Goal: Information Seeking & Learning: Learn about a topic

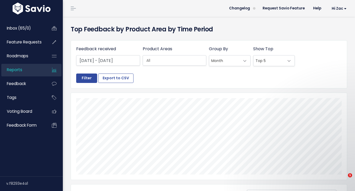
select select
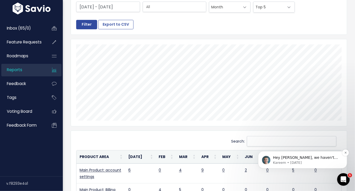
click at [308, 162] on p "Kareem • 2d ago" at bounding box center [307, 162] width 68 height 5
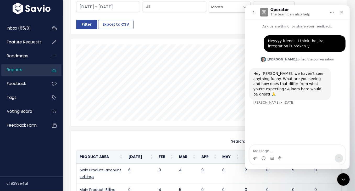
click at [177, 39] on div at bounding box center [209, 82] width 276 height 87
click at [344, 182] on div "Close Intercom Messenger" at bounding box center [343, 179] width 13 height 13
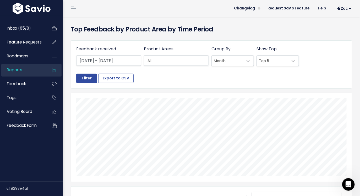
click at [47, 74] on li "Reports" at bounding box center [31, 70] width 60 height 13
click at [46, 26] on li "Inbox (65/0)" at bounding box center [31, 28] width 60 height 13
click at [45, 32] on li "Inbox (65/0)" at bounding box center [31, 28] width 60 height 13
click at [32, 29] on link "Inbox (65/0)" at bounding box center [22, 28] width 42 height 12
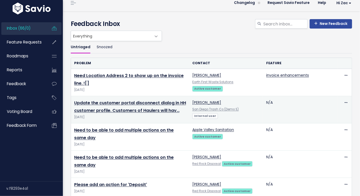
scroll to position [6, 0]
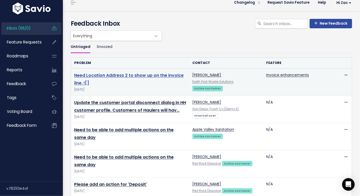
click at [162, 76] on link "Need Location Address 2 to show up on the invoice line. ![]" at bounding box center [128, 79] width 109 height 14
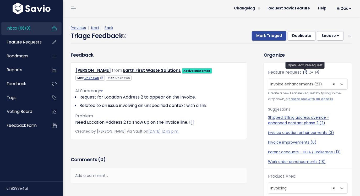
click at [304, 72] on icon at bounding box center [305, 72] width 4 height 4
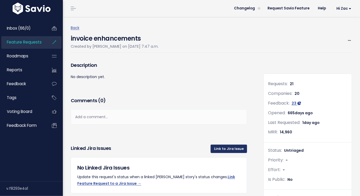
click at [227, 149] on link "Link to Jira Issue" at bounding box center [229, 149] width 36 height 8
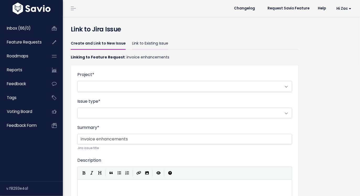
click at [151, 44] on link "Link to Existing Issue" at bounding box center [150, 43] width 36 height 12
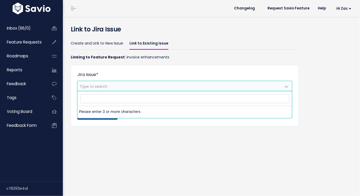
click at [136, 87] on span "Type to search" at bounding box center [180, 86] width 204 height 10
type input "3"
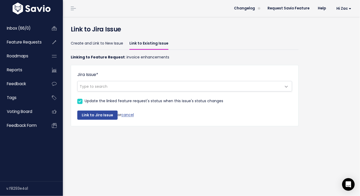
click at [187, 56] on p "Linking to Feature Request : invoice enhancements" at bounding box center [185, 57] width 228 height 7
click at [220, 40] on ul "Create and Link to New Issue Link to Existing Issue" at bounding box center [185, 43] width 228 height 12
click at [80, 154] on div "Link to Jira Issue Create and Link to New Issue Link to Existing Issue Linking …" at bounding box center [211, 106] width 297 height 179
click at [165, 181] on div "Link to Jira Issue Create and Link to New Issue Link to Existing Issue Linking …" at bounding box center [211, 106] width 297 height 179
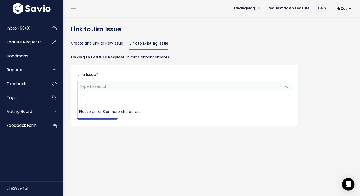
click at [137, 90] on span "Type to search" at bounding box center [180, 86] width 204 height 10
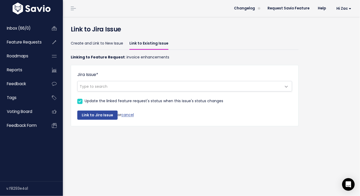
click at [249, 53] on div "Linking to Feature Request : invoice enhancements Jira Issue * Type to search U…" at bounding box center [185, 90] width 228 height 81
click at [345, 8] on span "Hi Zac" at bounding box center [344, 9] width 15 height 4
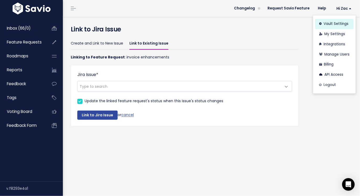
click at [347, 27] on link "Vault Settings" at bounding box center [334, 24] width 39 height 10
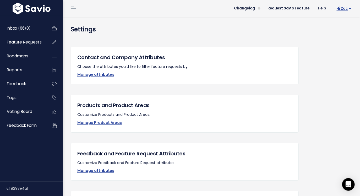
click at [344, 11] on link "Hi Zac" at bounding box center [342, 8] width 25 height 8
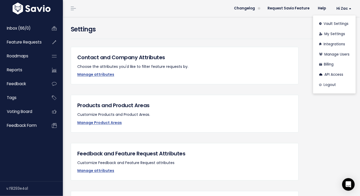
click at [252, 44] on div "Settings" at bounding box center [211, 36] width 289 height 22
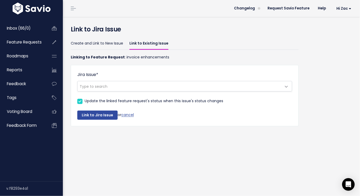
click at [256, 31] on h4 "Link to Jira Issue" at bounding box center [211, 29] width 281 height 9
click at [345, 10] on span "Hi Zac" at bounding box center [344, 9] width 15 height 4
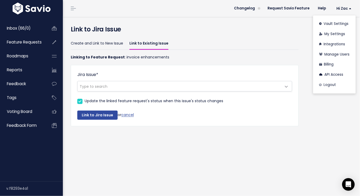
click at [225, 40] on ul "Create and Link to New Issue Link to Existing Issue" at bounding box center [185, 43] width 228 height 12
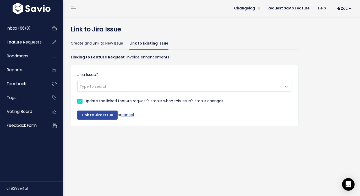
click at [145, 90] on span "Type to search" at bounding box center [180, 86] width 204 height 10
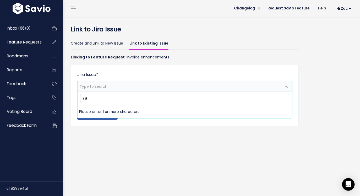
type input "3"
click at [198, 56] on p "Linking to Feature Request : invoice enhancements" at bounding box center [185, 57] width 228 height 7
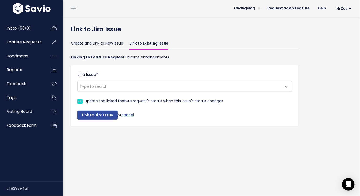
click at [128, 118] on div "Link to Jira Issue or cancel" at bounding box center [184, 112] width 215 height 16
click at [128, 115] on link "cancel" at bounding box center [127, 114] width 13 height 5
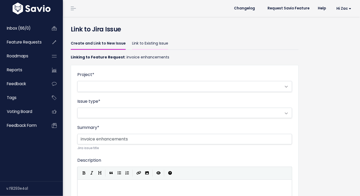
click at [140, 44] on link "Link to Existing Issue" at bounding box center [150, 43] width 36 height 12
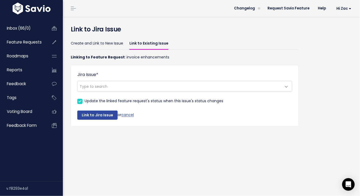
click at [143, 80] on div "Jira Issue * Type to search" at bounding box center [184, 82] width 215 height 20
click at [143, 82] on span "Type to search" at bounding box center [180, 86] width 204 height 10
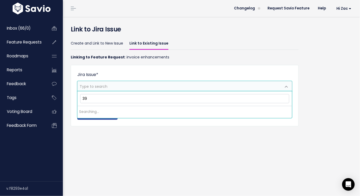
type input "3"
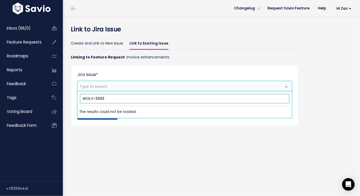
click at [107, 99] on input "WOLV-3993" at bounding box center [184, 98] width 209 height 9
type input "App design system"
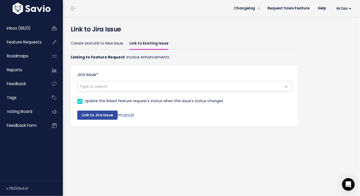
click at [158, 149] on div "Link to Jira Issue Create and Link to New Issue Link to Existing Issue Linking …" at bounding box center [211, 106] width 297 height 179
click at [352, 4] on li "Hi Zac Vault Settings My Settings Integrations Manage Users Billing API Access …" at bounding box center [342, 8] width 25 height 15
click at [350, 7] on span "Hi Zac" at bounding box center [344, 9] width 15 height 4
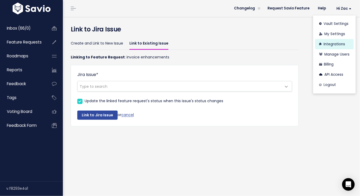
click at [327, 46] on link "Integrations" at bounding box center [334, 44] width 39 height 10
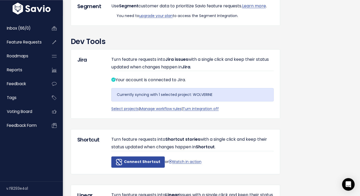
scroll to position [494, 0]
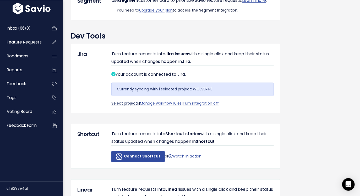
click at [127, 106] on link "Select projects" at bounding box center [125, 103] width 28 height 5
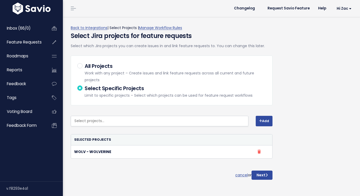
select select
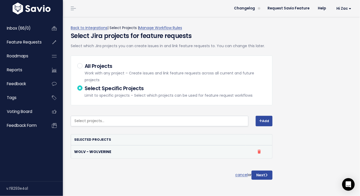
click at [93, 152] on strong "WOLV - WOLVERINE" at bounding box center [92, 151] width 37 height 5
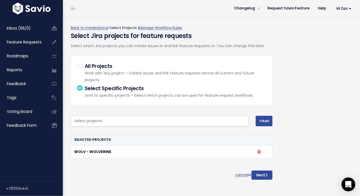
click at [344, 181] on div "Open Intercom Messenger" at bounding box center [349, 185] width 14 height 14
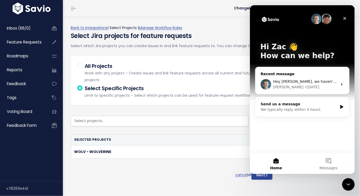
click at [289, 69] on div "Recent message Hey Zac, we haven't seen anything funny. What are you seeing and…" at bounding box center [302, 81] width 94 height 28
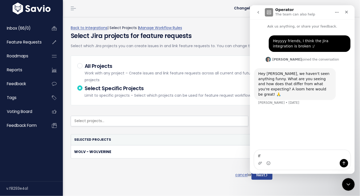
type textarea "I"
click at [277, 156] on textarea "Of course - Here you go" at bounding box center [302, 154] width 96 height 9
click at [307, 157] on textarea "Of course. Here you go" at bounding box center [302, 154] width 96 height 9
type textarea "Of course. Here you go https://www.loom.com/share/84b016a6906a4d86b0d233540e1d0…"
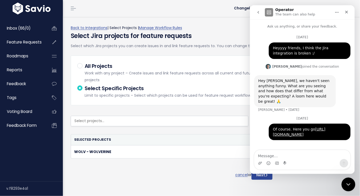
click at [348, 181] on icon "Close Intercom Messenger" at bounding box center [347, 183] width 6 height 6
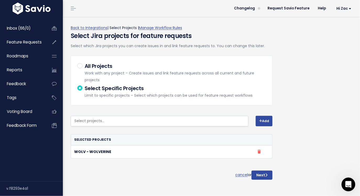
click at [351, 185] on div "Open Intercom Messenger" at bounding box center [347, 183] width 17 height 17
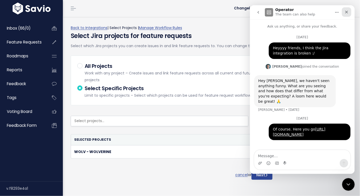
click at [348, 11] on icon "Close" at bounding box center [346, 12] width 4 height 4
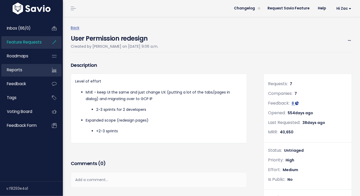
click at [33, 73] on link "Reports" at bounding box center [22, 70] width 42 height 12
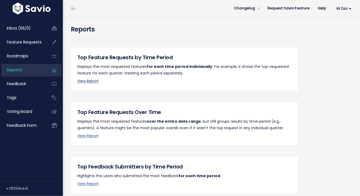
click at [93, 83] on link "View Report" at bounding box center [87, 80] width 21 height 5
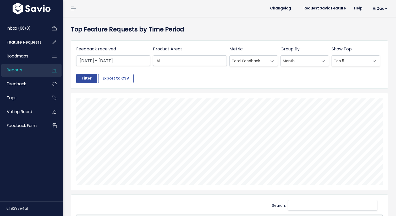
select select
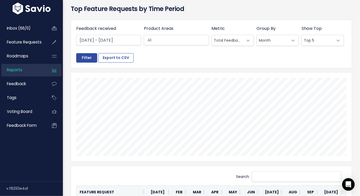
scroll to position [18, 0]
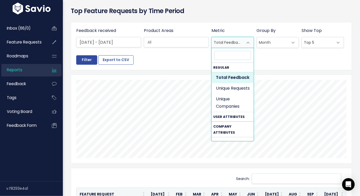
click at [252, 37] on span at bounding box center [248, 42] width 10 height 10
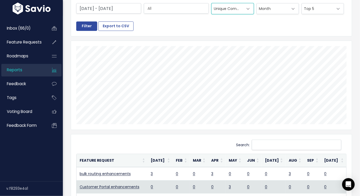
scroll to position [0, 0]
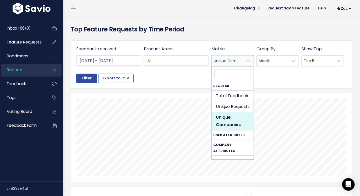
click at [227, 64] on span "Unique Companies" at bounding box center [227, 61] width 31 height 10
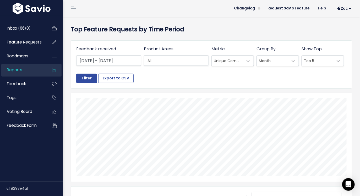
click at [200, 83] on div "Feedback received Jan 1 2025 - Sep 30 2025 Product Areas Everything No Product …" at bounding box center [211, 65] width 281 height 48
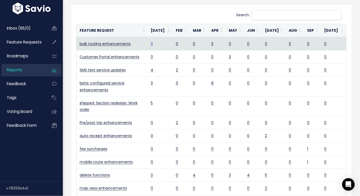
scroll to position [139, 0]
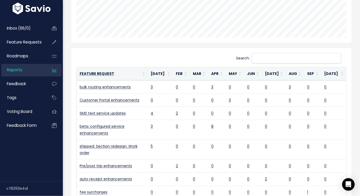
click at [148, 76] on th "Feature Request" at bounding box center [111, 73] width 71 height 13
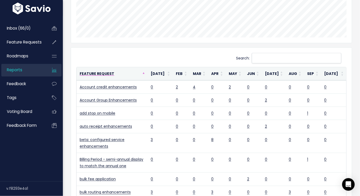
click at [148, 76] on th "Feature Request" at bounding box center [111, 73] width 71 height 13
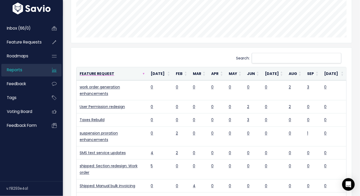
click at [148, 76] on th "Feature Request" at bounding box center [111, 73] width 71 height 13
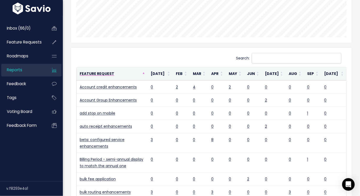
click at [148, 76] on th "Feature Request" at bounding box center [111, 73] width 71 height 13
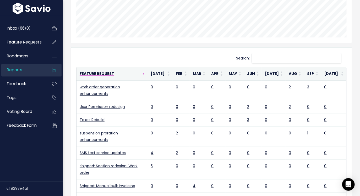
click at [148, 76] on th "Feature Request" at bounding box center [111, 73] width 71 height 13
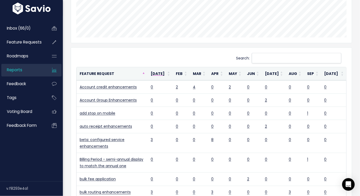
click at [165, 74] on th "[DATE]" at bounding box center [160, 73] width 25 height 13
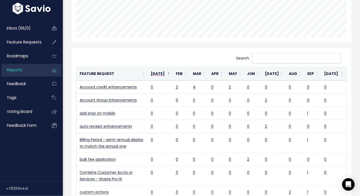
click at [165, 74] on th "[DATE]" at bounding box center [160, 73] width 25 height 13
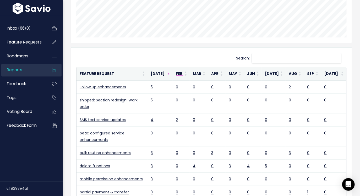
click at [190, 74] on th "Feb" at bounding box center [181, 73] width 17 height 13
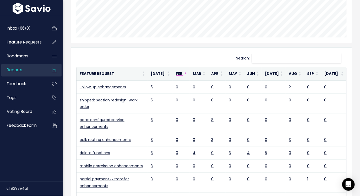
click at [190, 77] on th "Feb" at bounding box center [181, 73] width 17 height 13
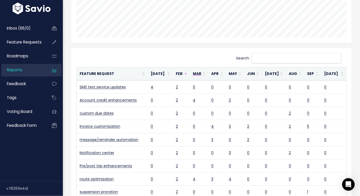
click at [208, 73] on th "Mar" at bounding box center [199, 73] width 18 height 13
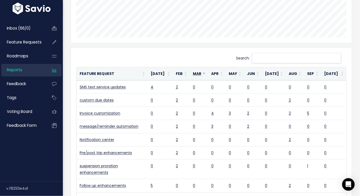
click at [208, 73] on th "Mar" at bounding box center [199, 73] width 18 height 13
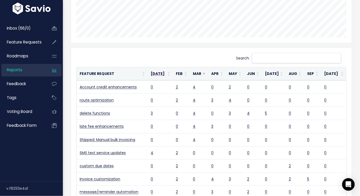
click at [171, 79] on th "Jan 2025" at bounding box center [160, 73] width 25 height 13
click at [164, 77] on th "Jan 2025" at bounding box center [160, 73] width 25 height 13
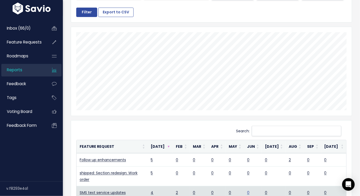
scroll to position [0, 0]
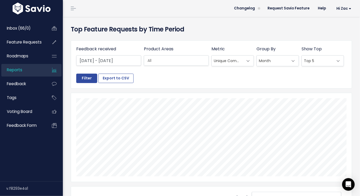
click at [44, 70] on li "Reports" at bounding box center [31, 70] width 60 height 13
click at [241, 68] on div "Feedback received Jan 1 2025 - Sep 30 2025 Product Areas Everything No Product …" at bounding box center [210, 60] width 270 height 28
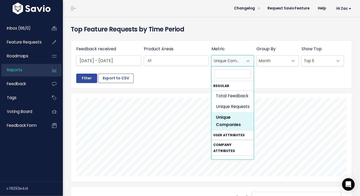
click at [241, 65] on span "Unique Companies" at bounding box center [227, 61] width 31 height 10
select select "unique_requests"
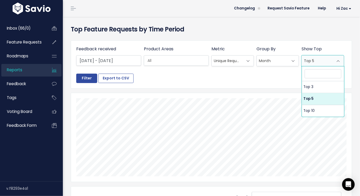
click at [328, 65] on span "Top 5" at bounding box center [317, 61] width 31 height 10
click at [261, 93] on div at bounding box center [211, 137] width 281 height 89
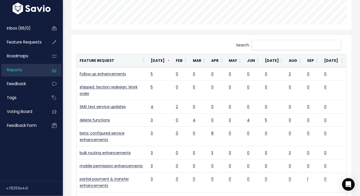
scroll to position [146, 0]
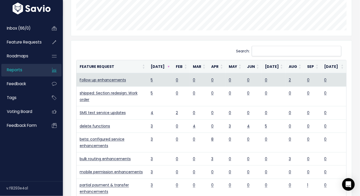
click at [311, 84] on td "0" at bounding box center [312, 79] width 17 height 13
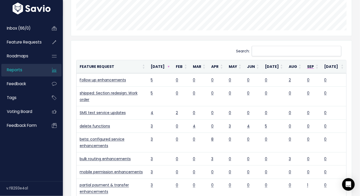
click at [316, 70] on th "Sep" at bounding box center [312, 66] width 17 height 13
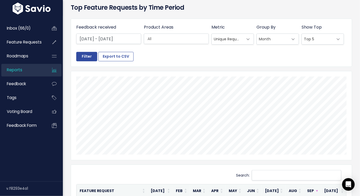
scroll to position [16, 0]
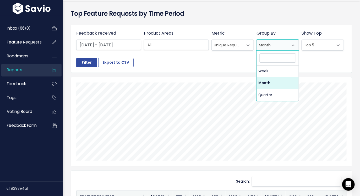
click at [268, 47] on span "Month" at bounding box center [272, 45] width 31 height 10
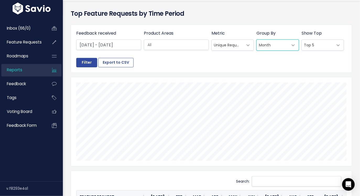
click at [268, 47] on span "Month" at bounding box center [272, 45] width 31 height 10
click at [246, 47] on span at bounding box center [248, 45] width 10 height 10
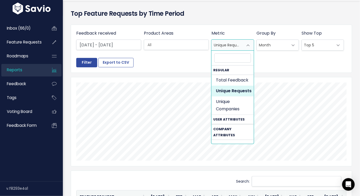
click at [188, 79] on div at bounding box center [211, 121] width 281 height 89
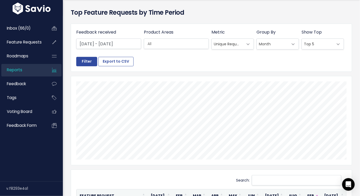
scroll to position [0, 0]
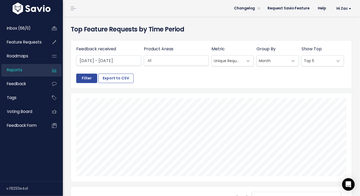
click at [164, 69] on div "Feedback received Jan 1 2025 - Sep 30 2025 Product Areas Everything No Product …" at bounding box center [210, 60] width 270 height 28
click at [163, 62] on input "search" at bounding box center [182, 61] width 74 height 6
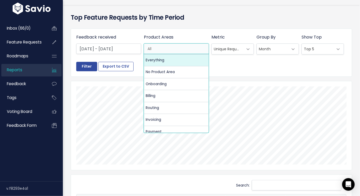
scroll to position [17, 0]
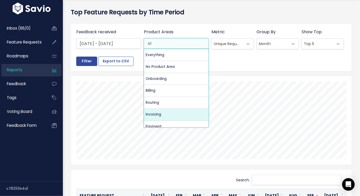
select select "MAIN:INVOICING"
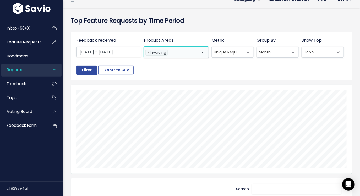
scroll to position [8, 0]
click at [91, 72] on input "Filter" at bounding box center [86, 70] width 21 height 9
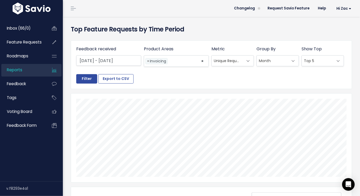
click at [45, 69] on li "Reports" at bounding box center [31, 70] width 60 height 13
click at [34, 75] on link "Reports" at bounding box center [22, 70] width 42 height 12
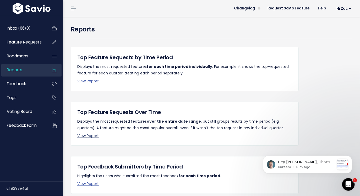
click at [84, 136] on link "View Report" at bounding box center [87, 135] width 21 height 5
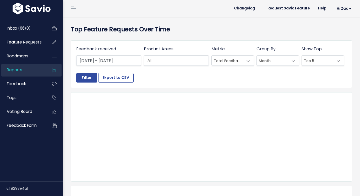
select select
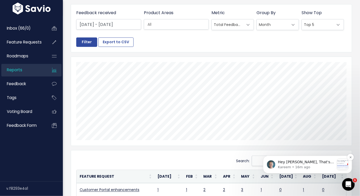
click at [313, 165] on p "Kareem • 16m ago" at bounding box center [306, 167] width 57 height 5
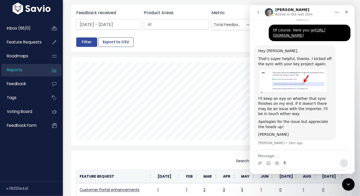
scroll to position [95, 0]
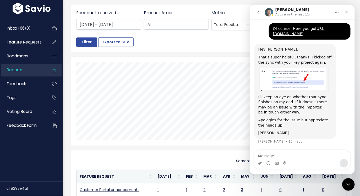
click at [299, 79] on img "Kareem says…" at bounding box center [293, 79] width 70 height 24
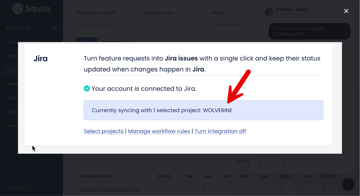
scroll to position [0, 0]
click at [283, 45] on img "Close" at bounding box center [180, 98] width 324 height 112
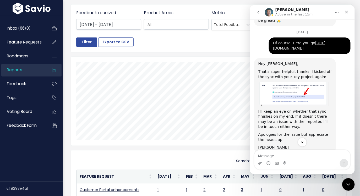
scroll to position [95, 0]
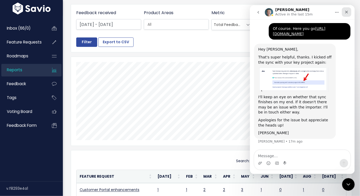
click at [346, 11] on icon "Close" at bounding box center [346, 12] width 4 height 4
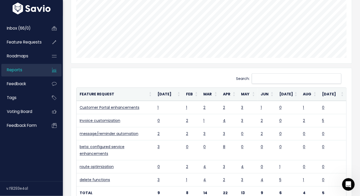
scroll to position [0, 0]
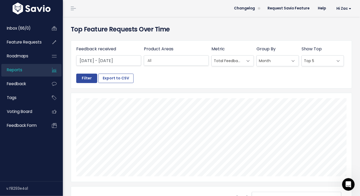
click at [40, 71] on link "Reports" at bounding box center [22, 70] width 42 height 12
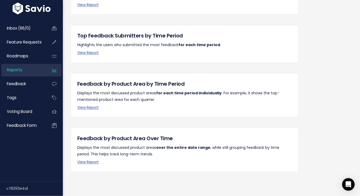
scroll to position [131, 0]
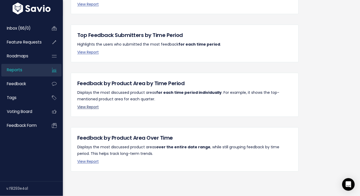
click at [92, 105] on link "View Report" at bounding box center [87, 106] width 21 height 5
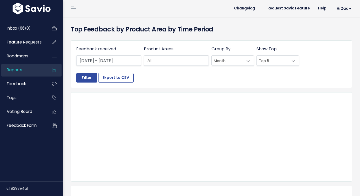
select select
click at [184, 63] on input "search" at bounding box center [179, 61] width 68 height 6
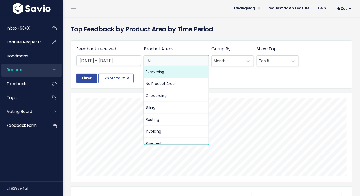
click at [184, 63] on input "search" at bounding box center [179, 61] width 68 height 6
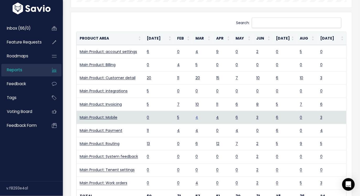
scroll to position [174, 0]
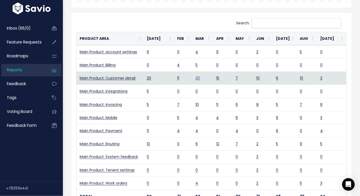
click at [200, 77] on link "20" at bounding box center [197, 77] width 4 height 5
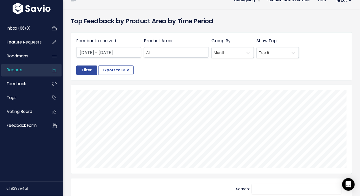
scroll to position [0, 0]
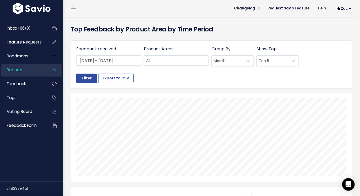
click at [27, 9] on img at bounding box center [31, 9] width 41 height 12
